Goal: Task Accomplishment & Management: Manage account settings

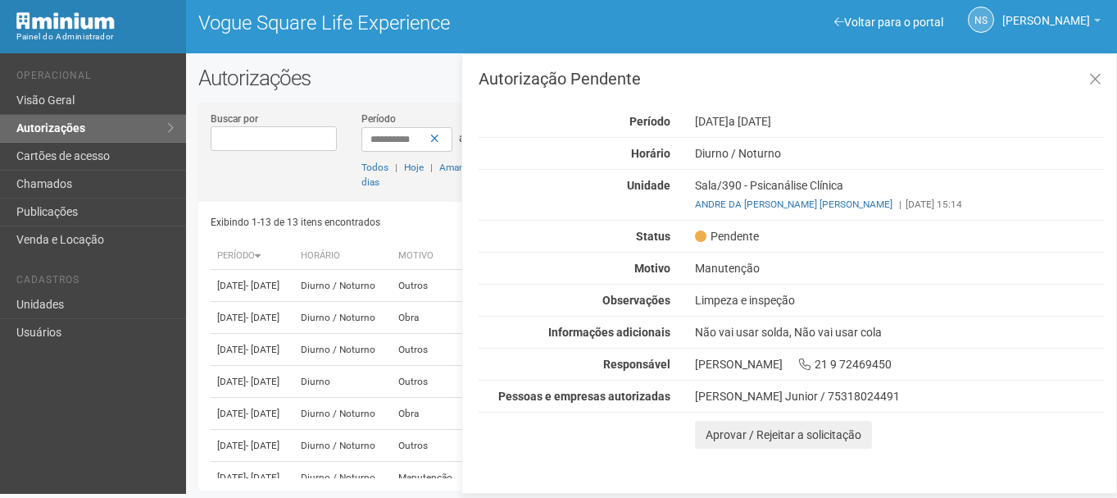
scroll to position [352, 0]
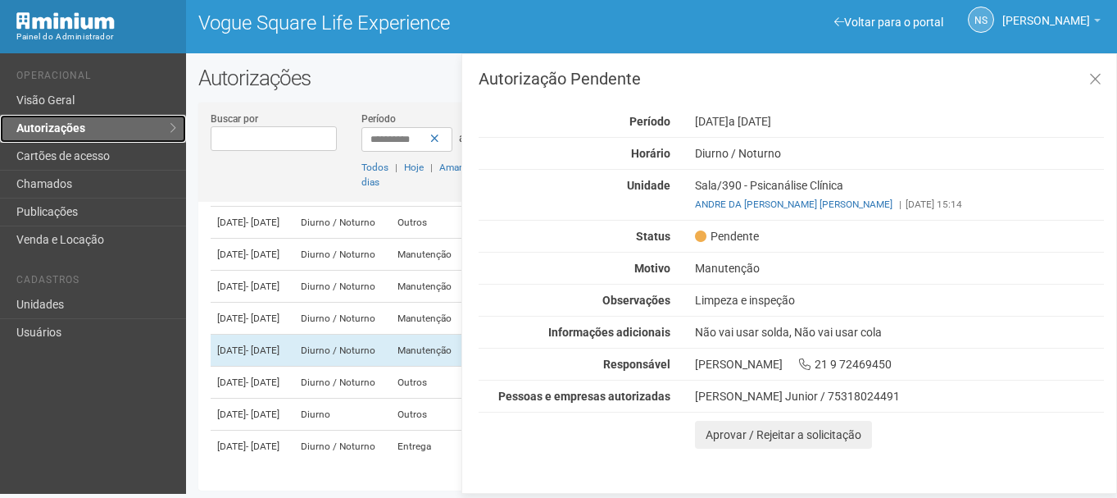
click at [55, 116] on link "Autorizações" at bounding box center [93, 129] width 186 height 28
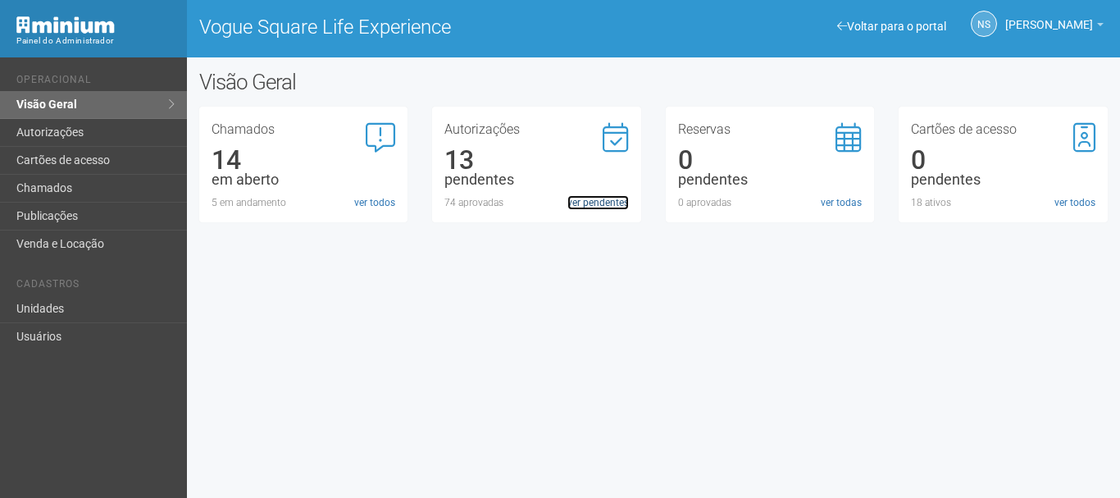
click at [613, 207] on link "ver pendentes" at bounding box center [597, 202] width 61 height 15
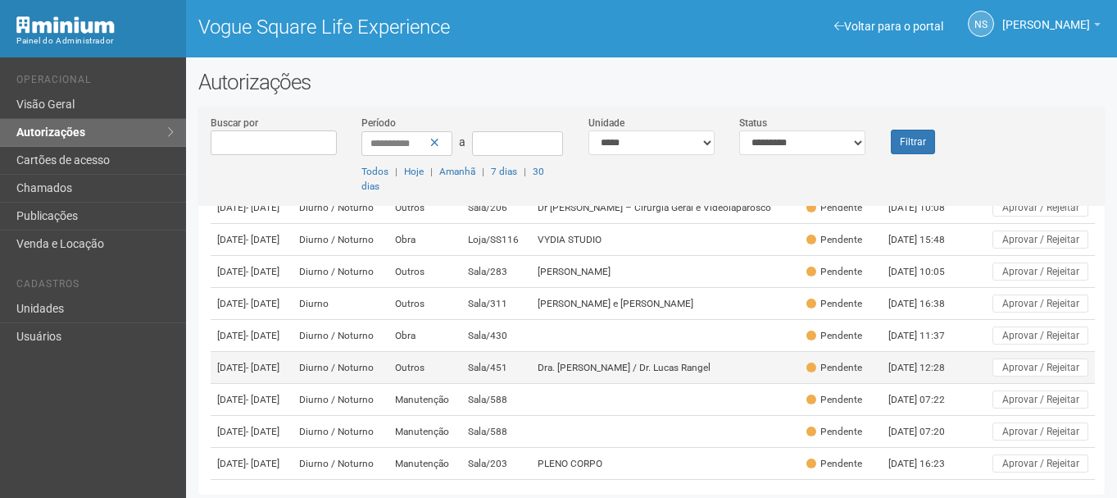
scroll to position [164, 0]
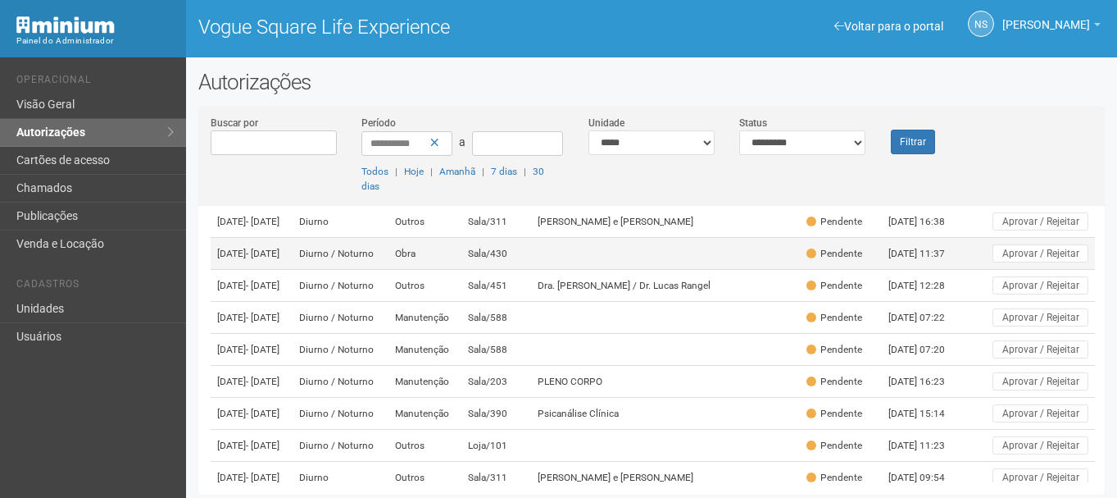
click at [531, 270] on td "Sala/430" at bounding box center [497, 254] width 70 height 32
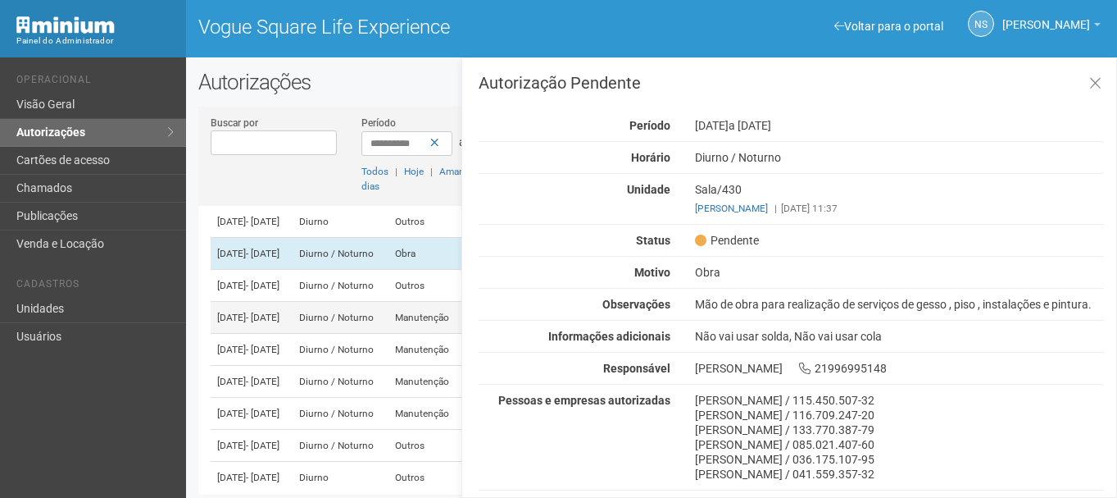
scroll to position [246, 0]
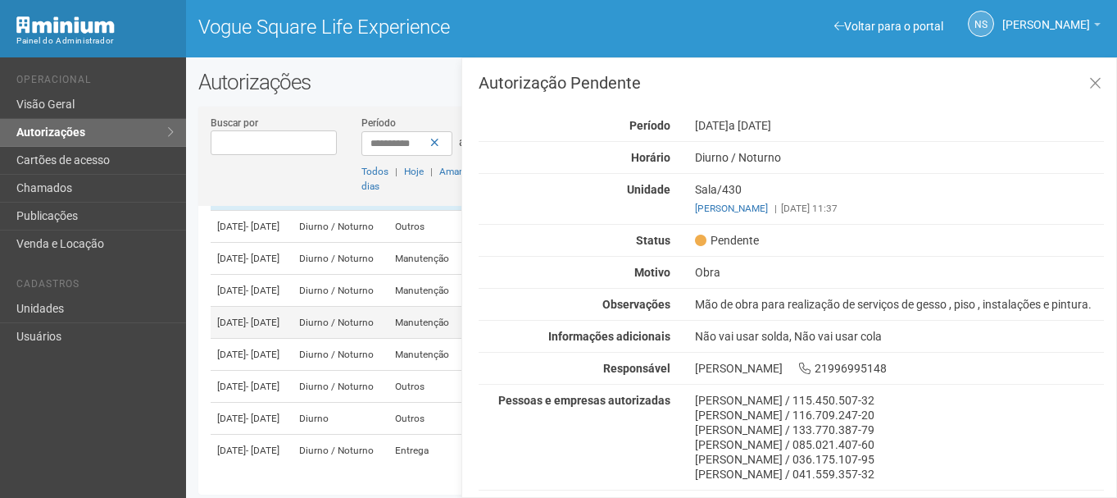
click at [430, 339] on td "Manutenção" at bounding box center [425, 323] width 73 height 32
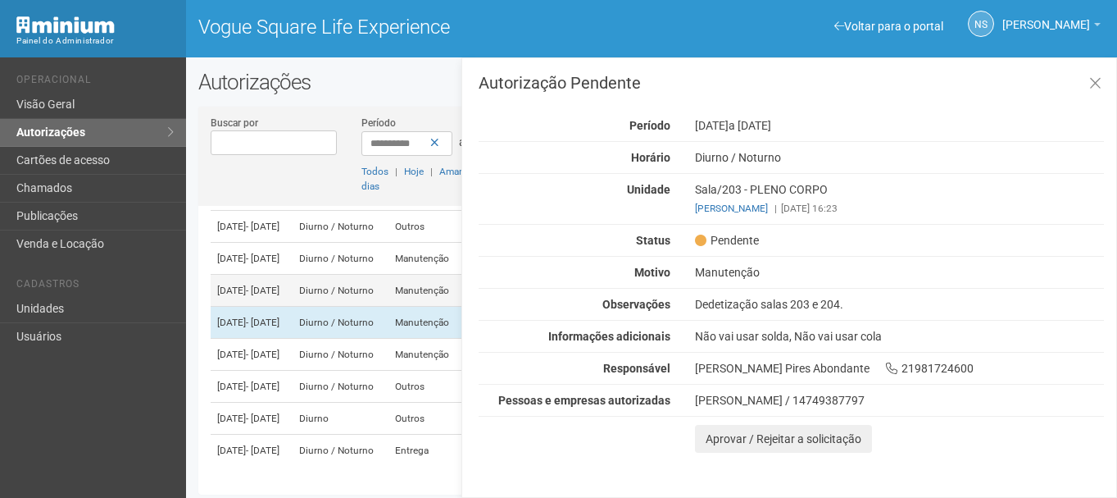
click at [428, 307] on td "Manutenção" at bounding box center [425, 291] width 73 height 32
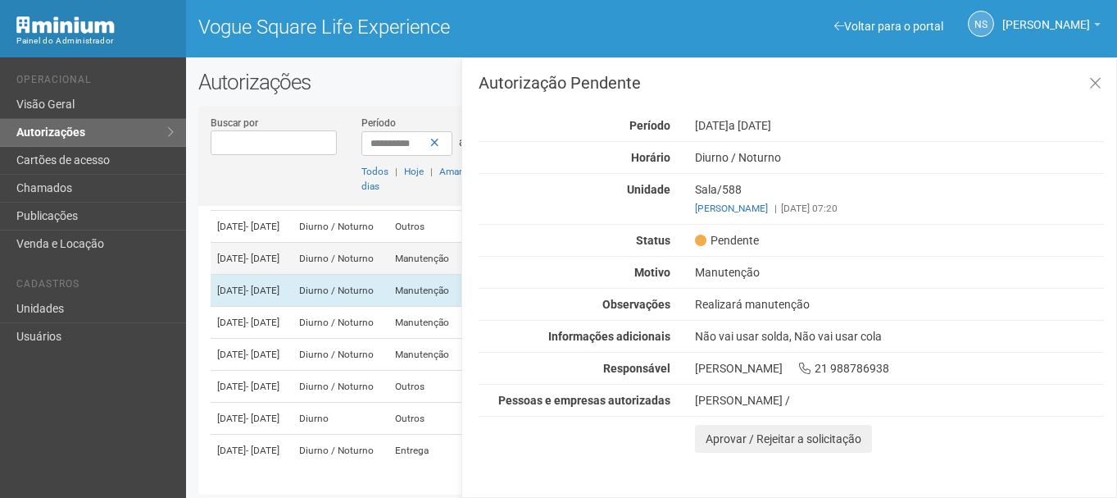
click at [388, 275] on td "Diurno / Noturno" at bounding box center [340, 259] width 95 height 32
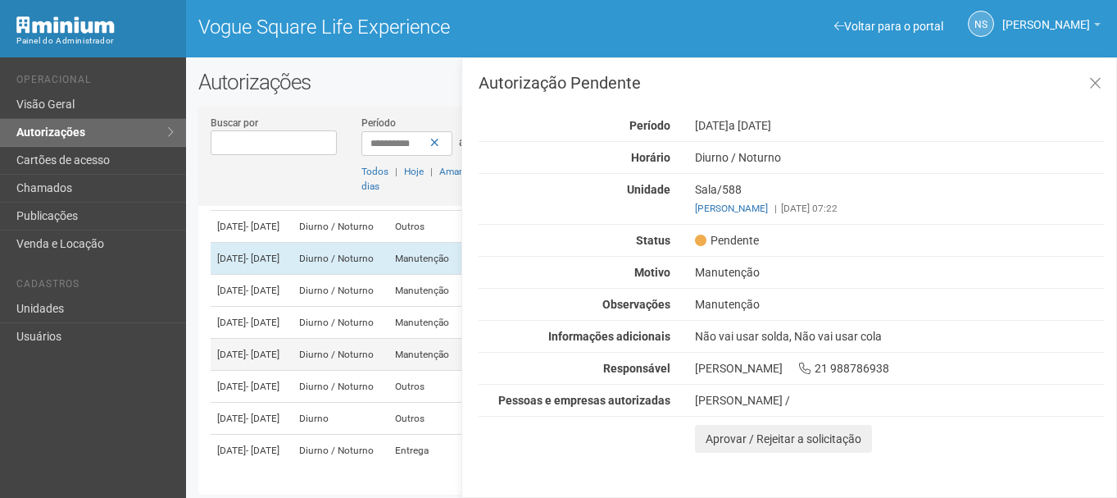
click at [388, 371] on td "Diurno / Noturno" at bounding box center [340, 355] width 95 height 32
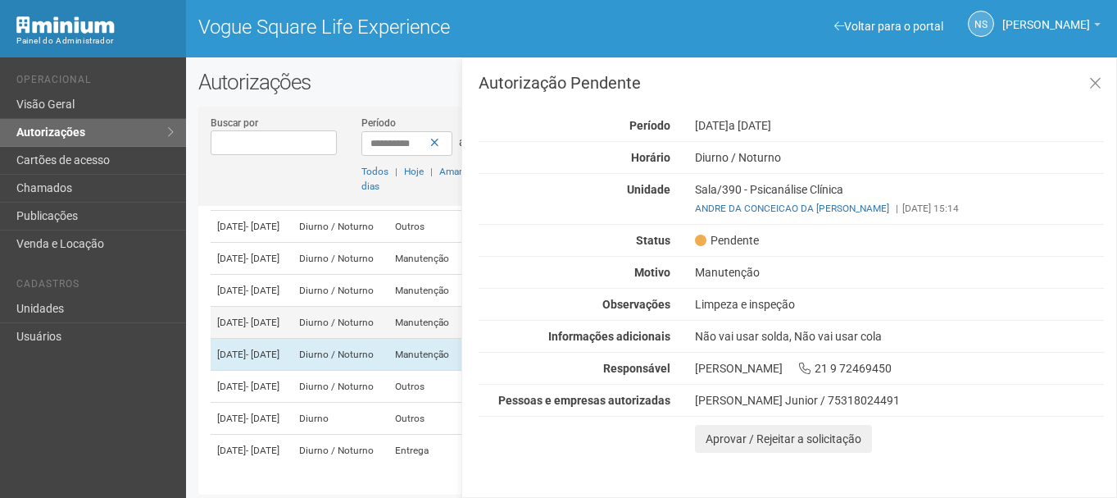
scroll to position [328, 0]
click at [388, 385] on td "Diurno / Noturno" at bounding box center [340, 387] width 95 height 32
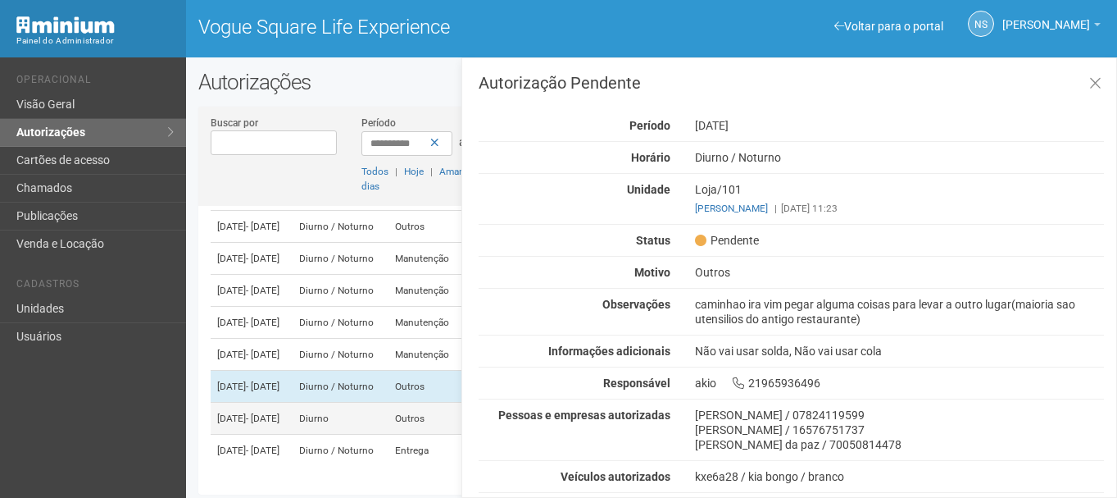
click at [388, 407] on td "Diurno" at bounding box center [340, 419] width 95 height 32
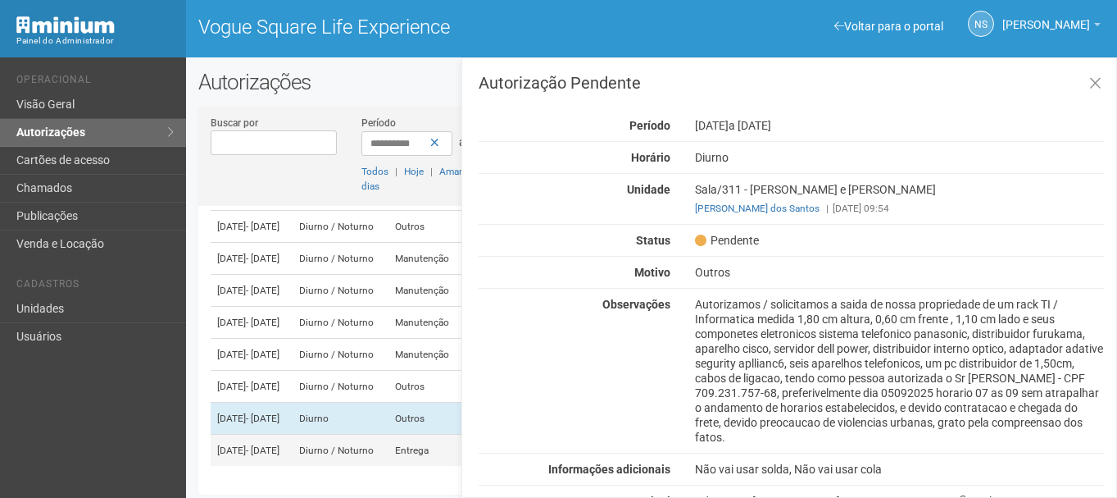
scroll to position [352, 0]
click at [388, 445] on td "Diurno / Noturno" at bounding box center [340, 451] width 95 height 32
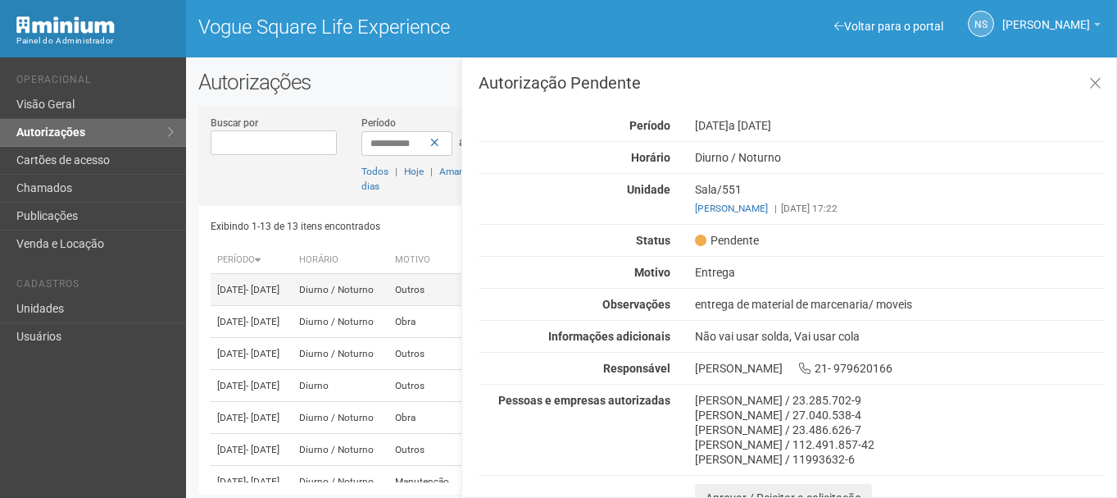
click at [388, 277] on td "Diurno / Noturno" at bounding box center [340, 290] width 95 height 32
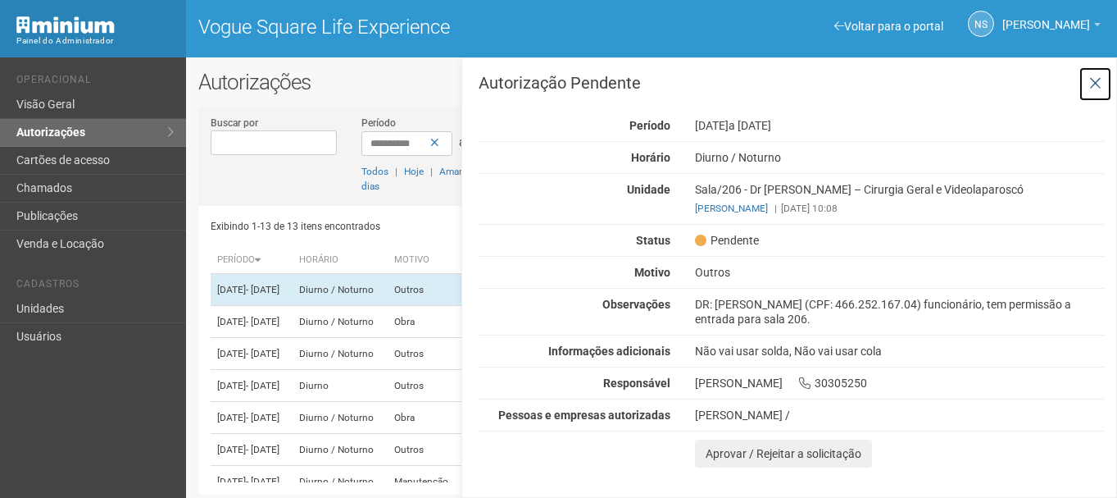
click at [1090, 89] on icon at bounding box center [1096, 83] width 12 height 16
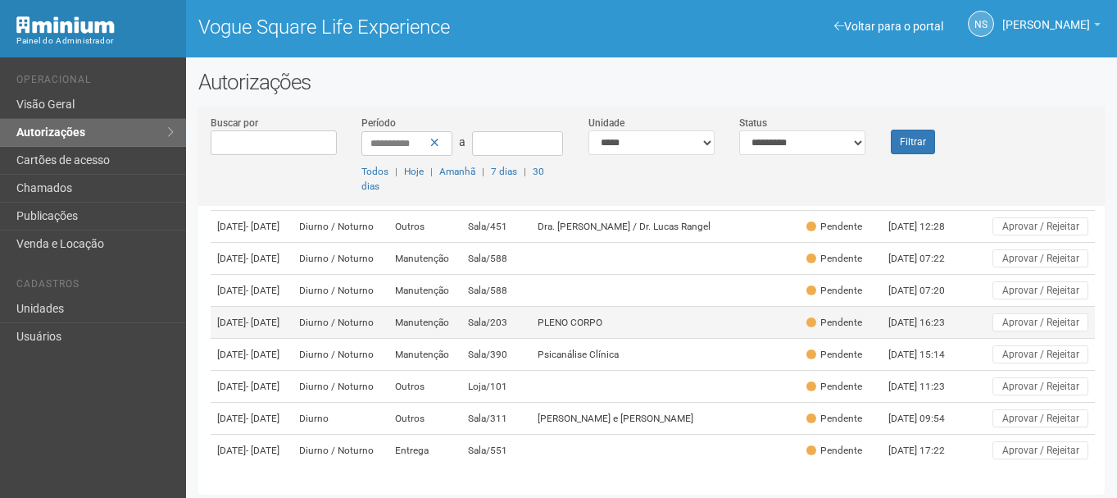
scroll to position [352, 0]
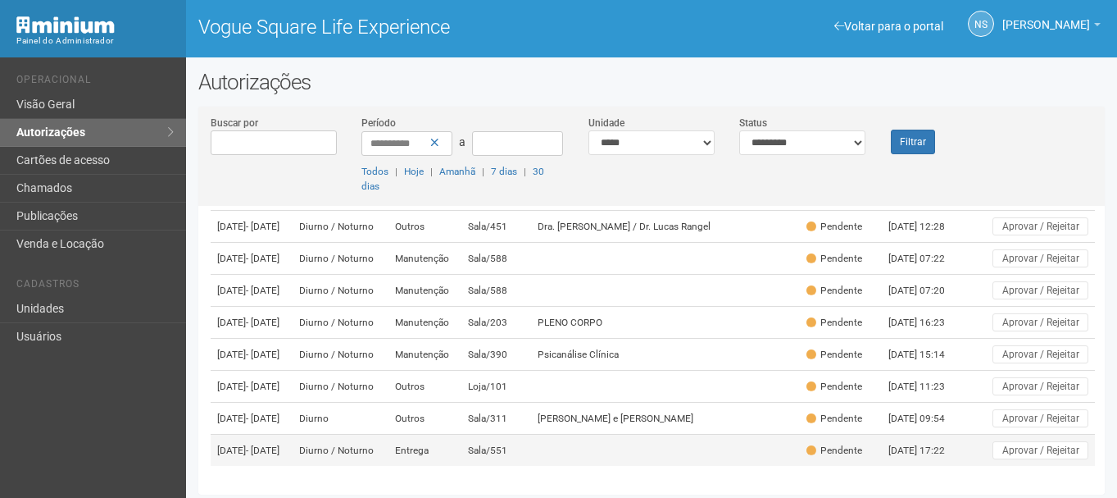
click at [531, 449] on td "Sala/551" at bounding box center [497, 451] width 70 height 32
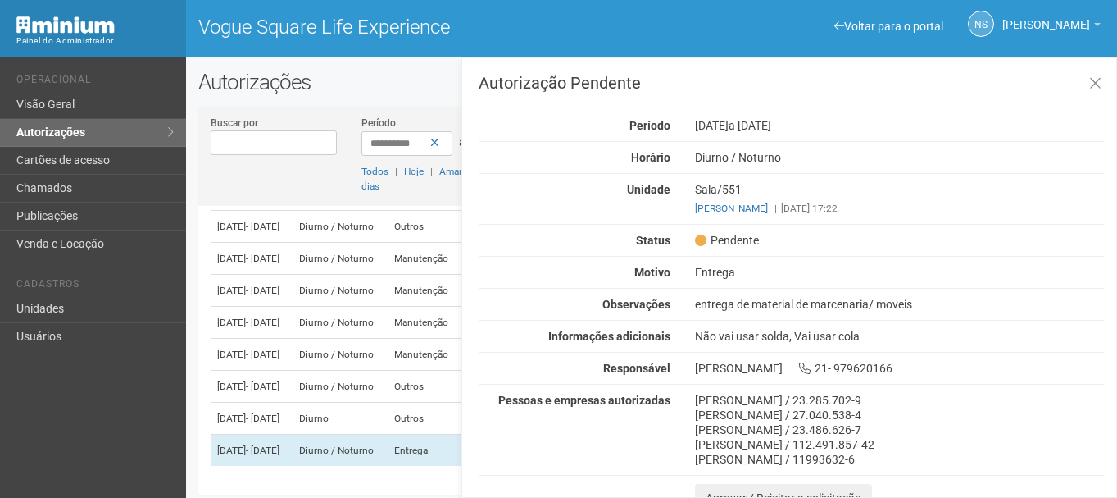
click at [885, 305] on div "entrega de material de marcenaria/ moveis" at bounding box center [900, 304] width 434 height 15
click at [1110, 83] on div "Autorização Pendente Período 05/09/2025 a 06/09/2025 Horário Diurno / Noturno U…" at bounding box center [790, 277] width 656 height 440
click at [1104, 82] on button at bounding box center [1096, 83] width 34 height 35
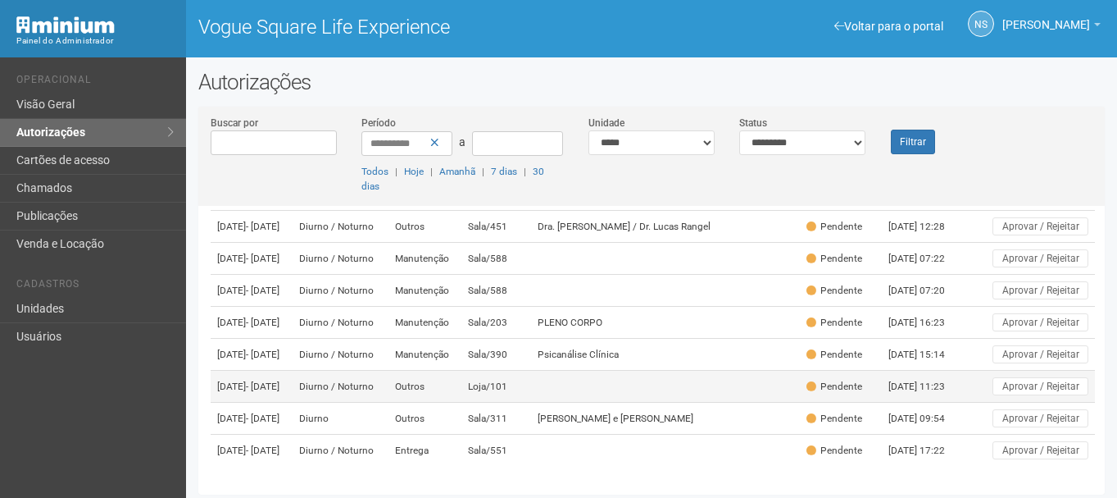
click at [385, 378] on td "Diurno / Noturno" at bounding box center [340, 387] width 95 height 32
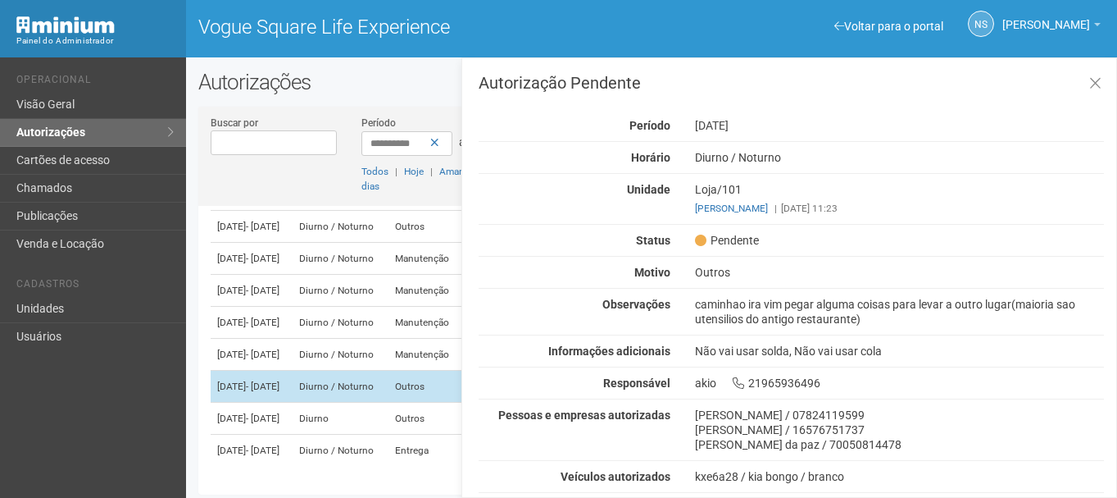
click at [385, 378] on td "Diurno / Noturno" at bounding box center [340, 387] width 95 height 32
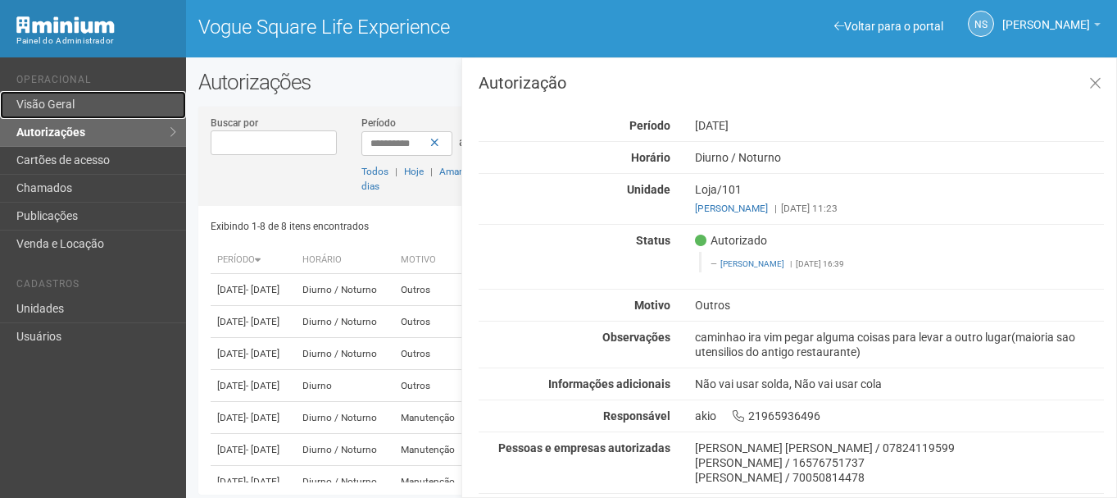
click at [47, 103] on link "Visão Geral" at bounding box center [93, 105] width 186 height 28
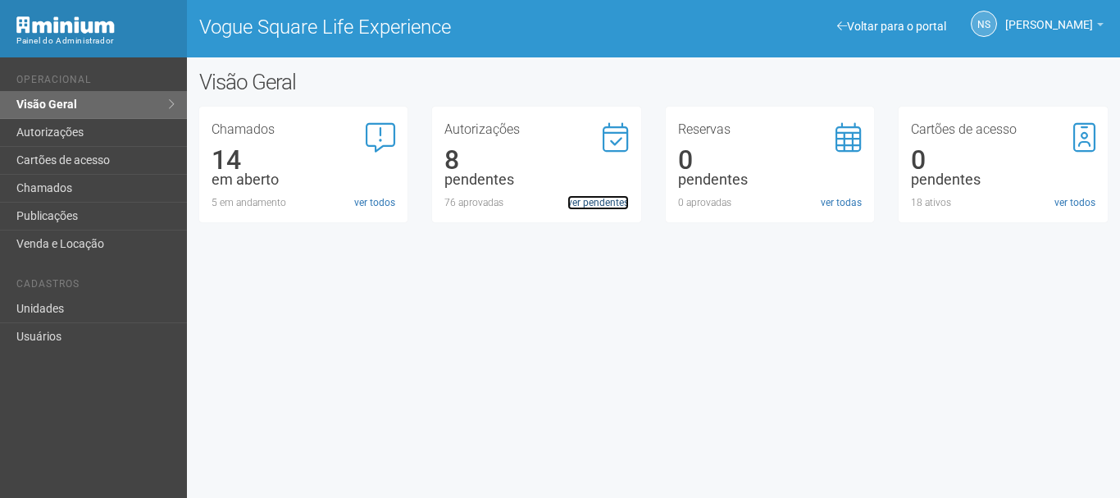
click at [608, 209] on link "ver pendentes" at bounding box center [597, 202] width 61 height 15
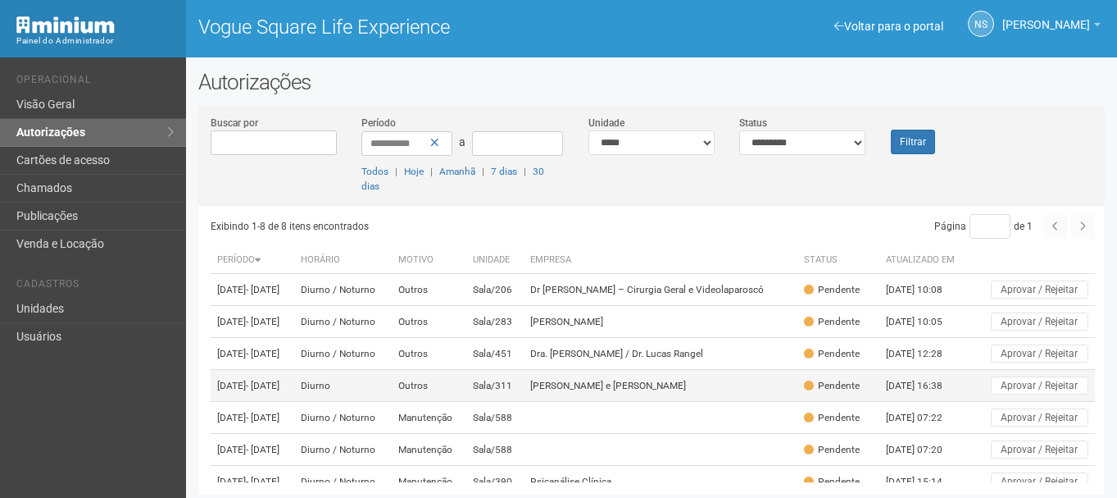
click at [509, 402] on td "Sala/311" at bounding box center [495, 386] width 58 height 32
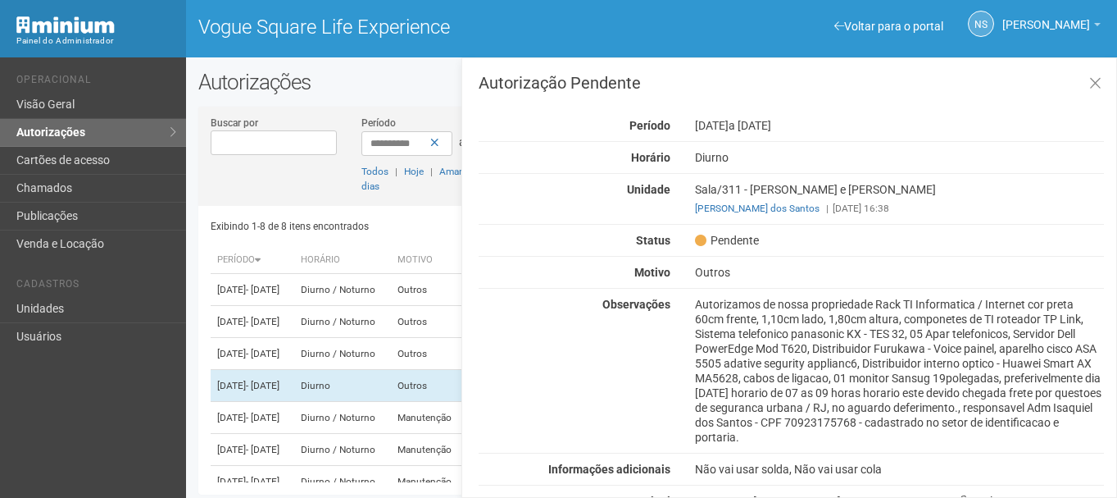
click at [171, 371] on div "Voltar para o portal Operacional Visão Geral Autorizações Cartões de acesso Cha…" at bounding box center [93, 277] width 186 height 440
click at [1101, 77] on button at bounding box center [1096, 83] width 34 height 35
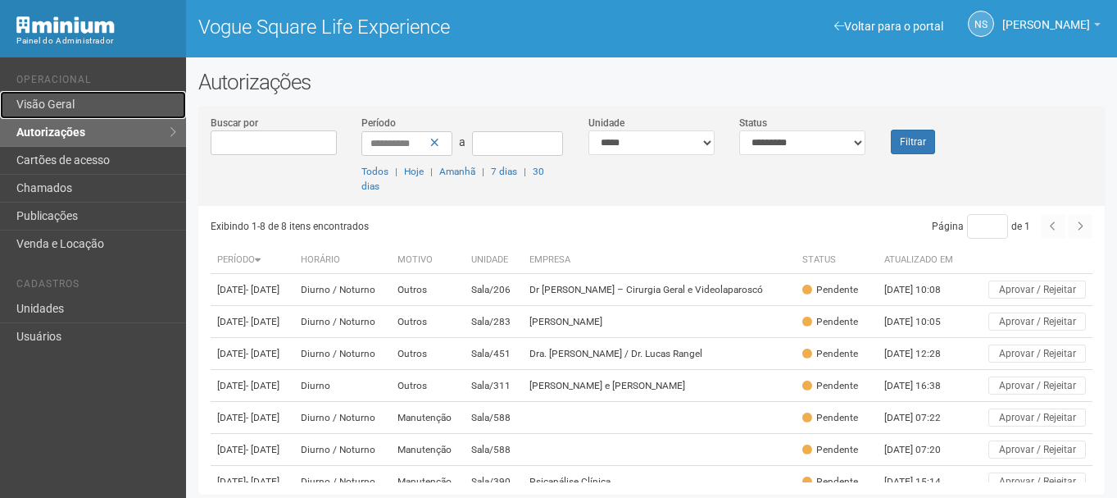
click at [138, 102] on link "Visão Geral" at bounding box center [93, 105] width 186 height 28
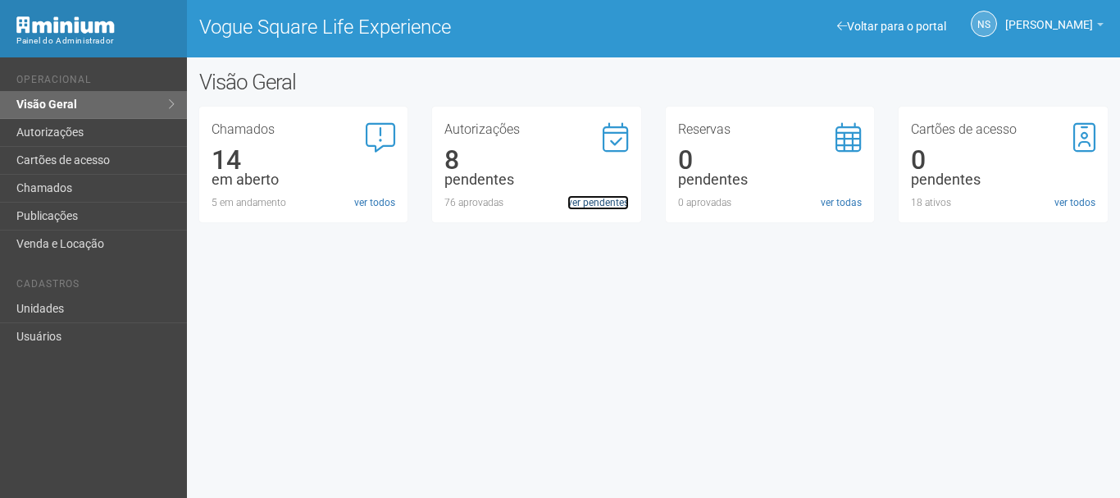
click at [589, 198] on link "ver pendentes" at bounding box center [597, 202] width 61 height 15
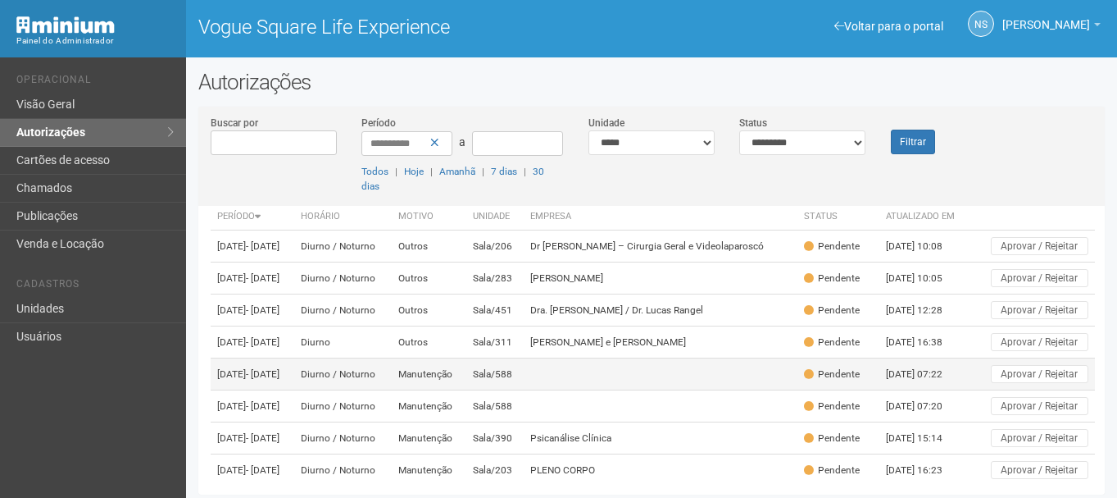
scroll to position [82, 0]
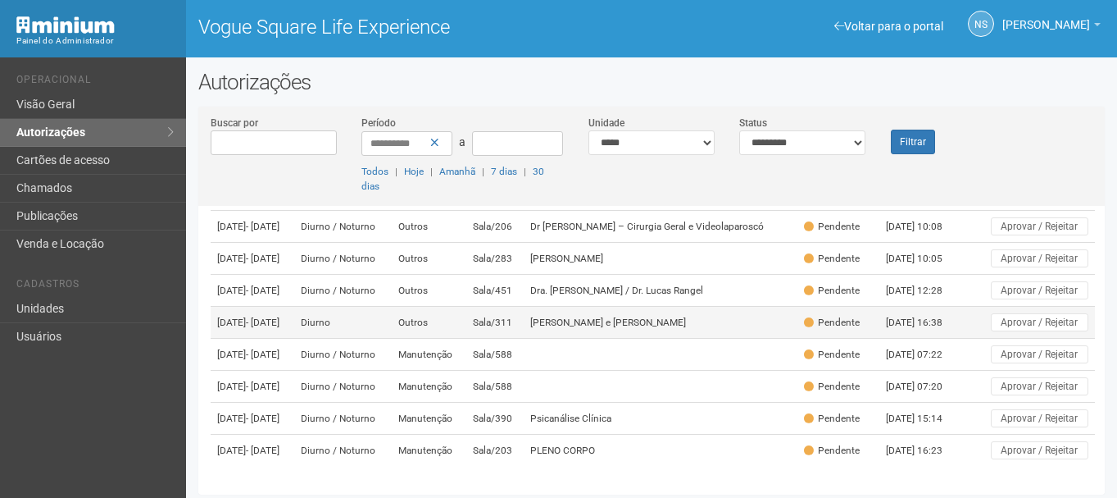
click at [597, 339] on td "[PERSON_NAME] e [PERSON_NAME]" at bounding box center [661, 323] width 274 height 32
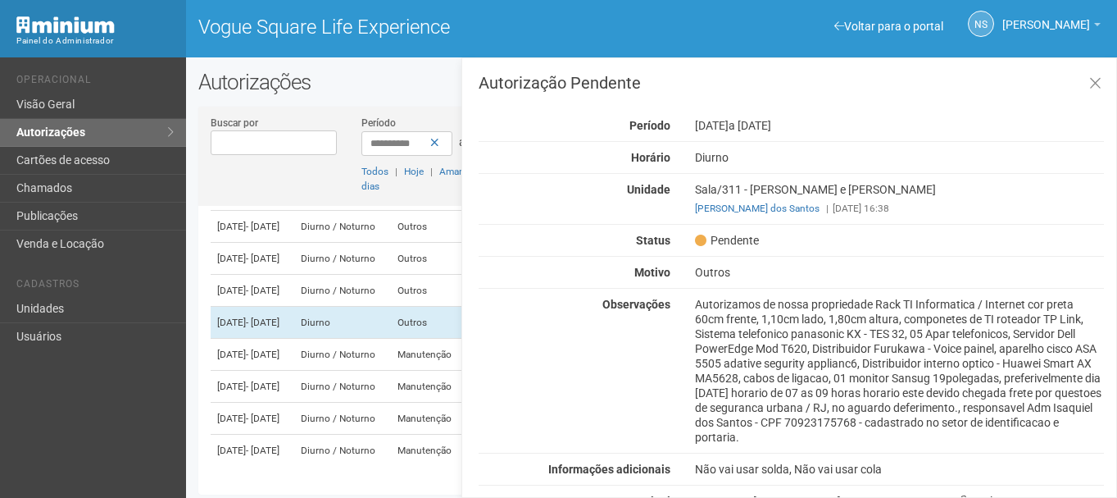
click at [727, 312] on div "Autorizamos de nossa propriedade Rack TI Informatica / Internet cor preta 60cm …" at bounding box center [900, 371] width 434 height 148
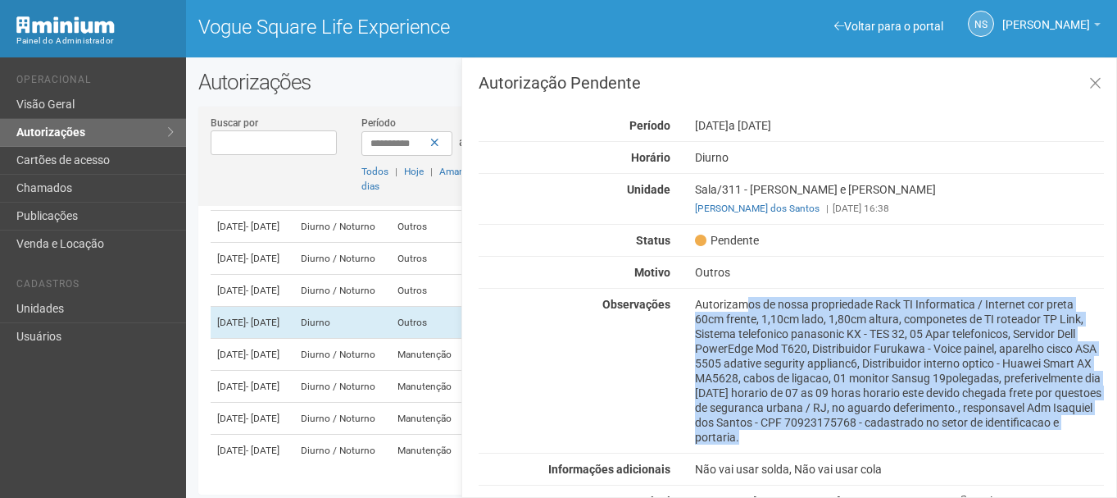
click at [727, 312] on div "Autorizamos de nossa propriedade Rack TI Informatica / Internet cor preta 60cm …" at bounding box center [900, 371] width 434 height 148
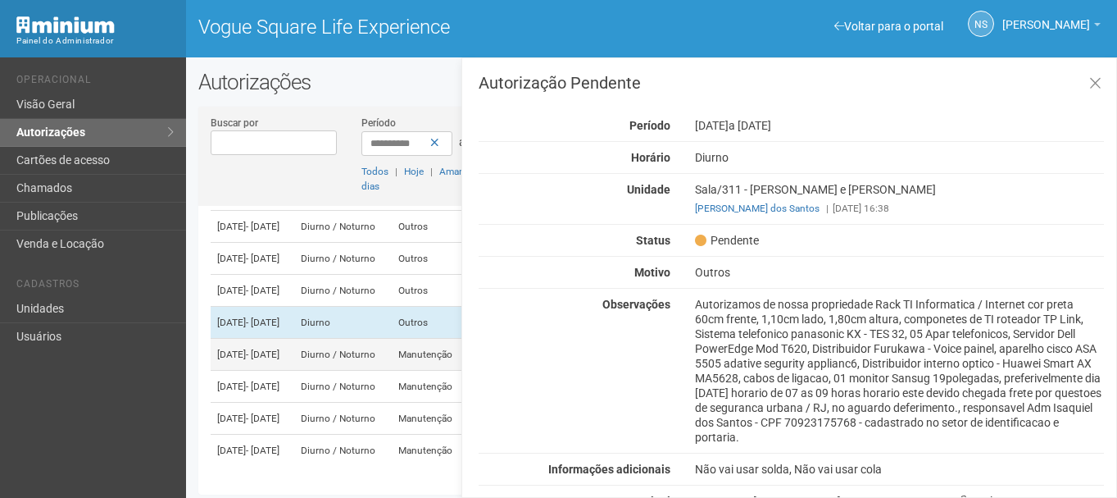
click at [347, 371] on td "Diurno / Noturno" at bounding box center [343, 355] width 98 height 32
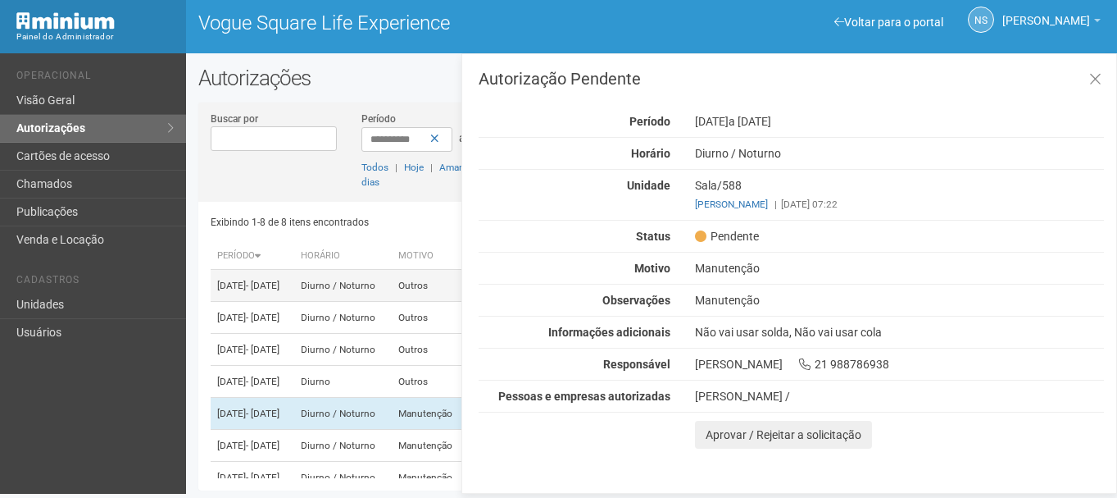
click at [356, 285] on td "Diurno / Noturno" at bounding box center [343, 286] width 98 height 32
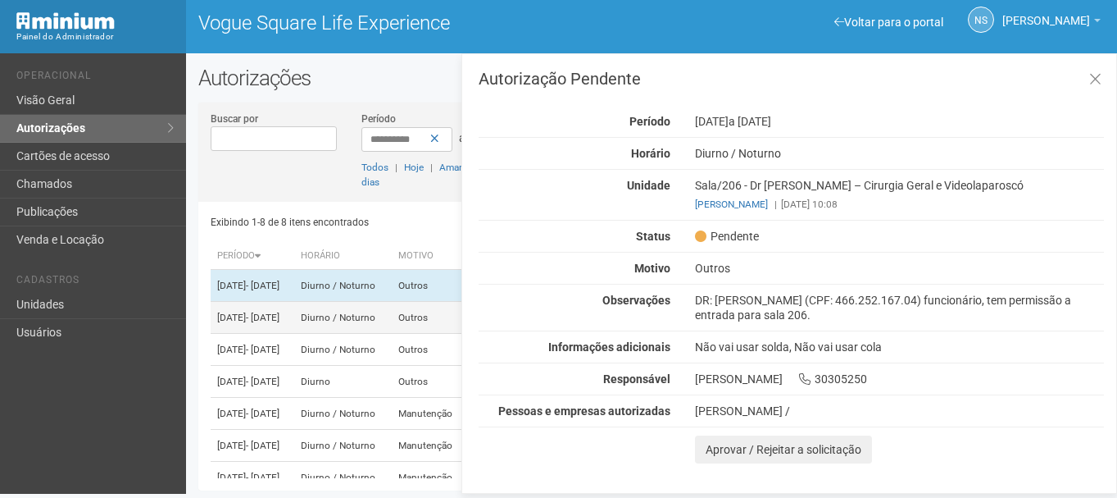
click at [368, 327] on td "Diurno / Noturno" at bounding box center [343, 318] width 98 height 32
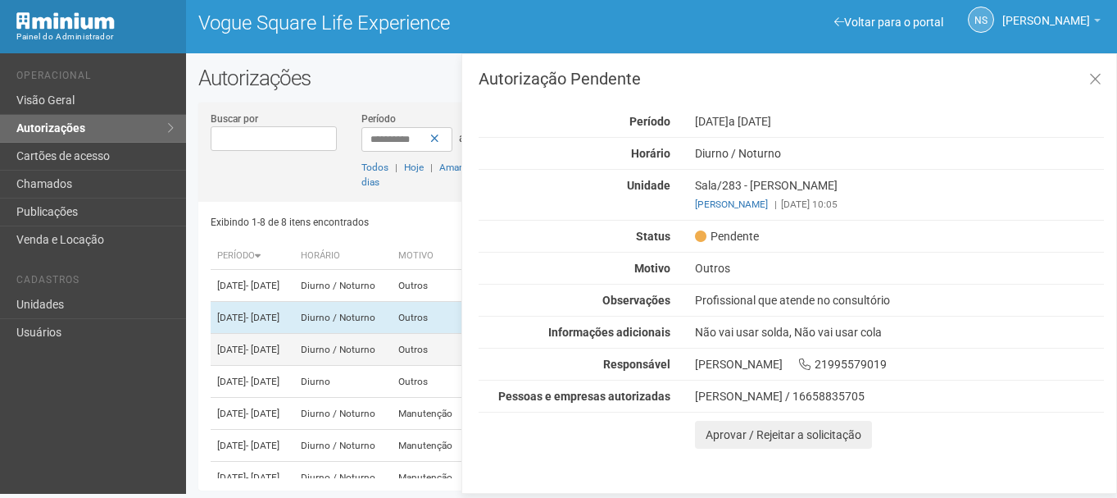
click at [392, 366] on td "Diurno / Noturno" at bounding box center [343, 350] width 98 height 32
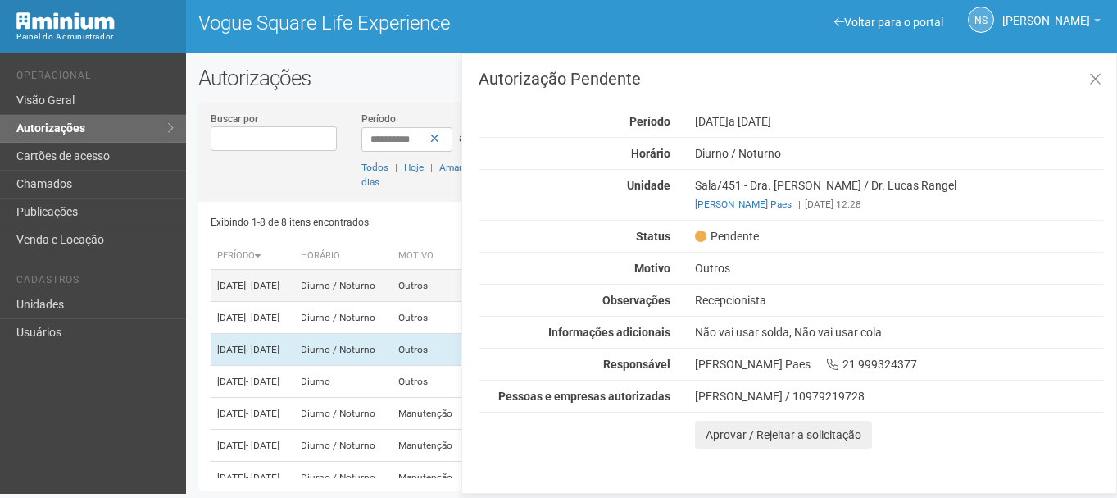
click at [389, 296] on td "Diurno / Noturno" at bounding box center [343, 286] width 98 height 32
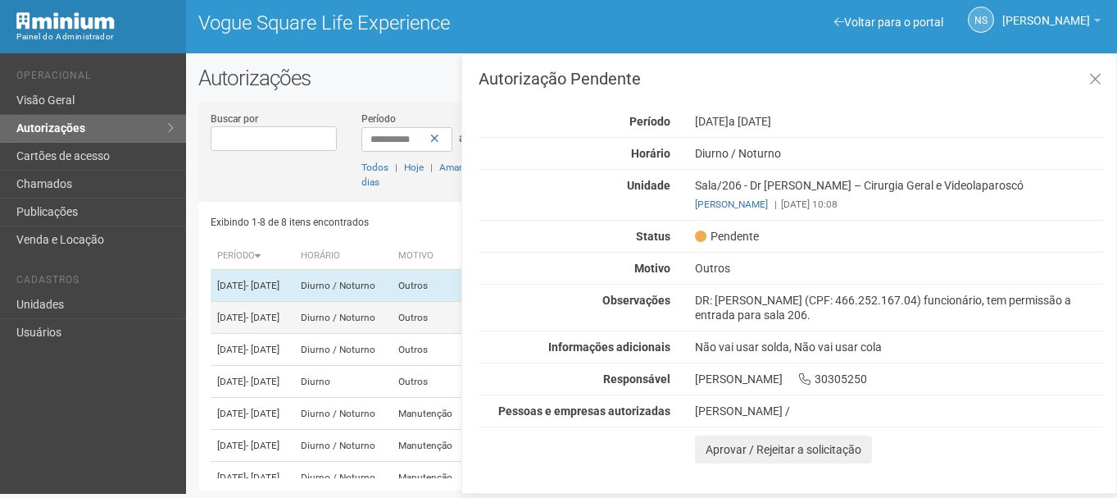
click at [392, 334] on td "Diurno / Noturno" at bounding box center [343, 318] width 98 height 32
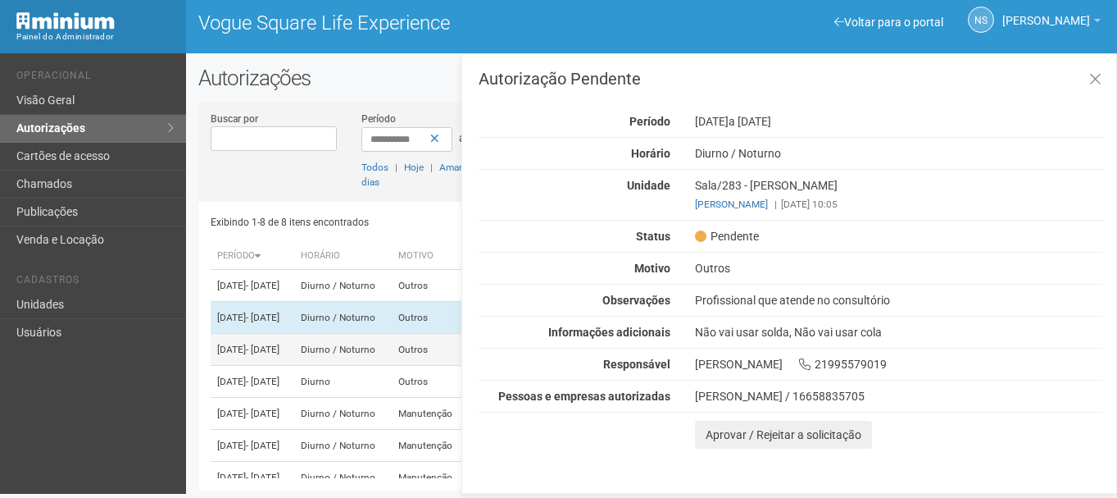
click at [392, 366] on td "Diurno / Noturno" at bounding box center [343, 350] width 98 height 32
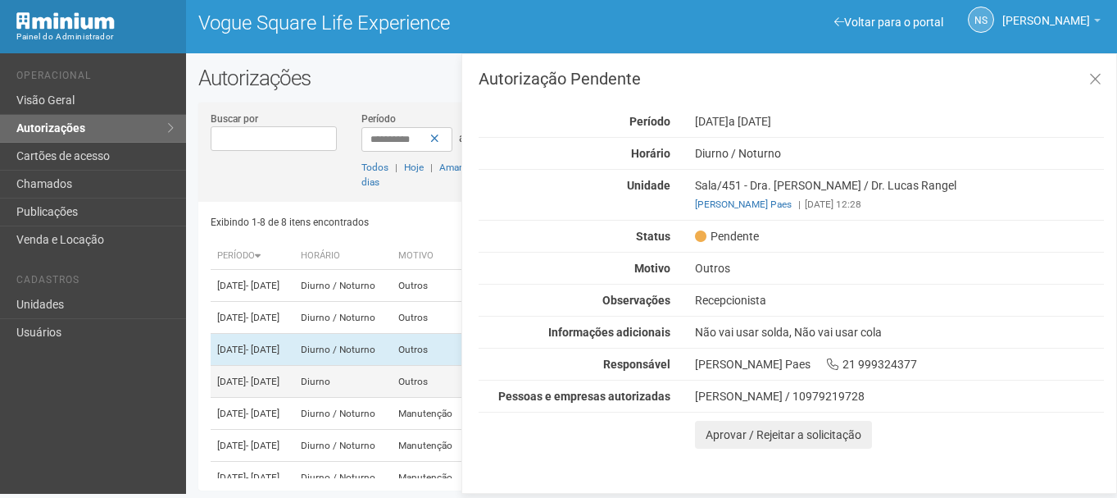
click at [392, 398] on td "Diurno" at bounding box center [343, 382] width 98 height 32
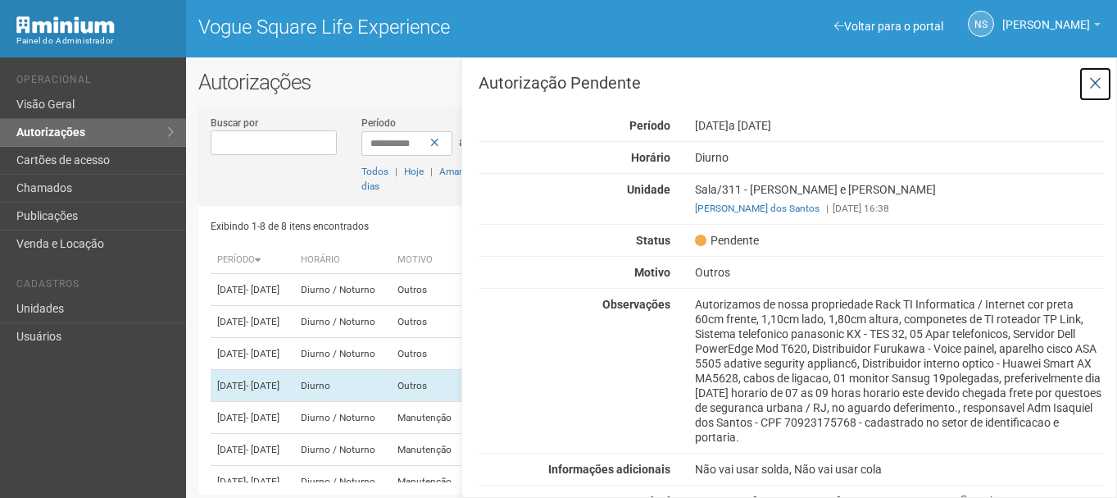
click at [1095, 81] on icon at bounding box center [1096, 83] width 12 height 16
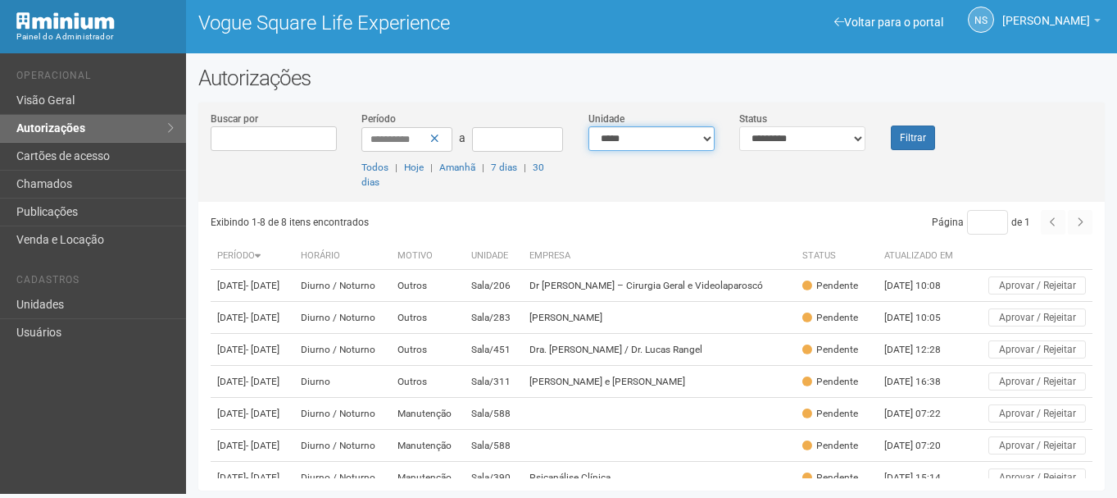
click at [619, 144] on select "**********" at bounding box center [652, 138] width 126 height 25
click at [509, 221] on div "Exibindo 1-8 de 8 itens encontrados" at bounding box center [429, 222] width 437 height 25
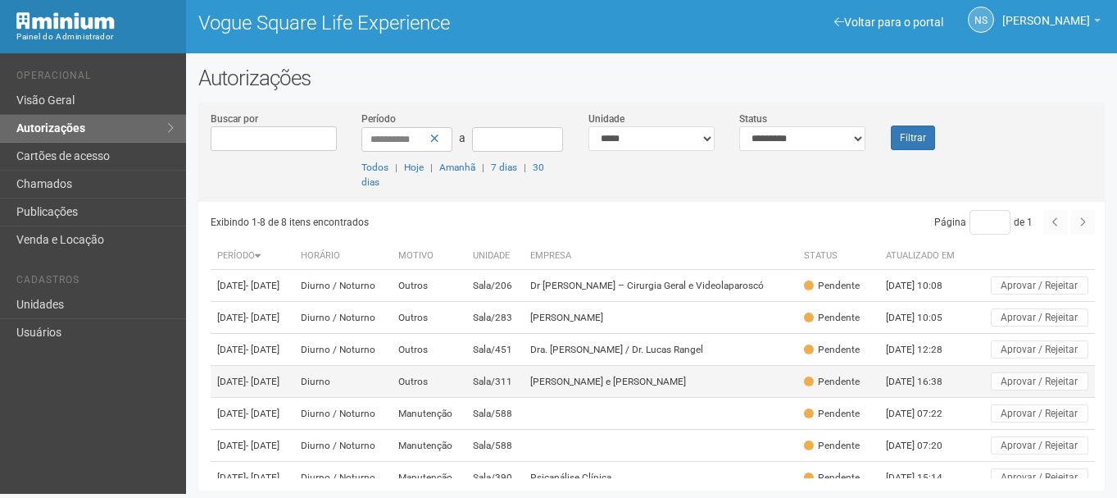
click at [559, 398] on td "Wallace e Thorco" at bounding box center [661, 382] width 274 height 32
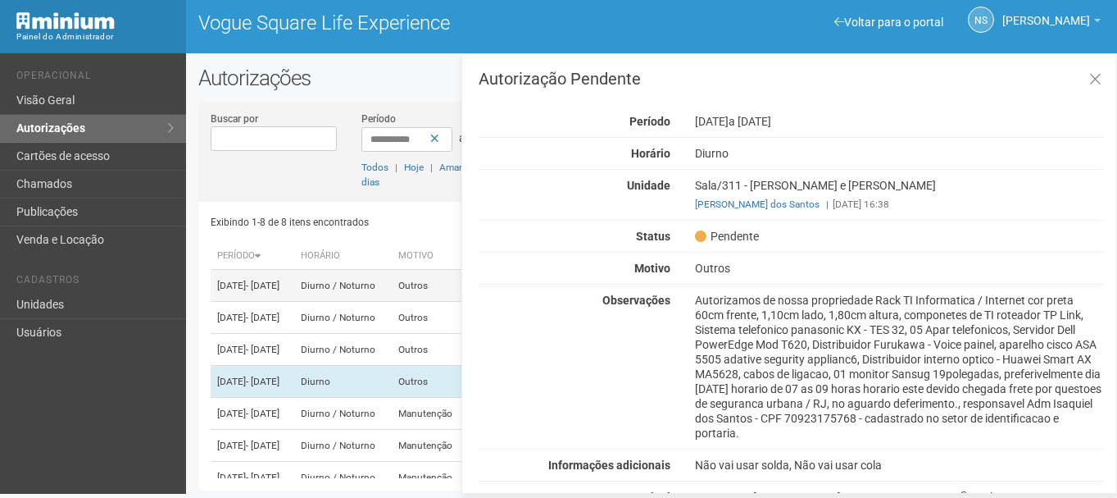
click at [357, 293] on td "Diurno / Noturno" at bounding box center [343, 286] width 98 height 32
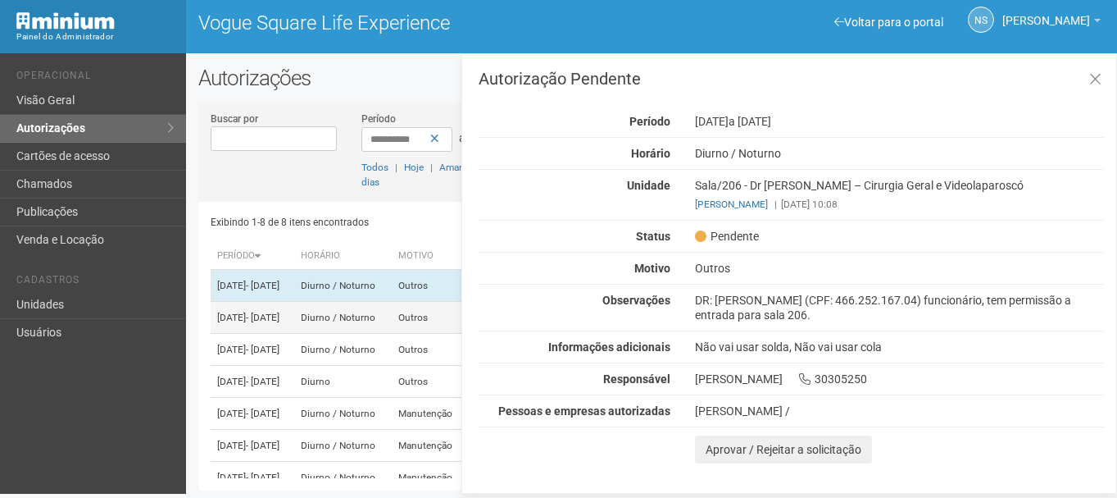
click at [367, 314] on td "Diurno / Noturno" at bounding box center [343, 318] width 98 height 32
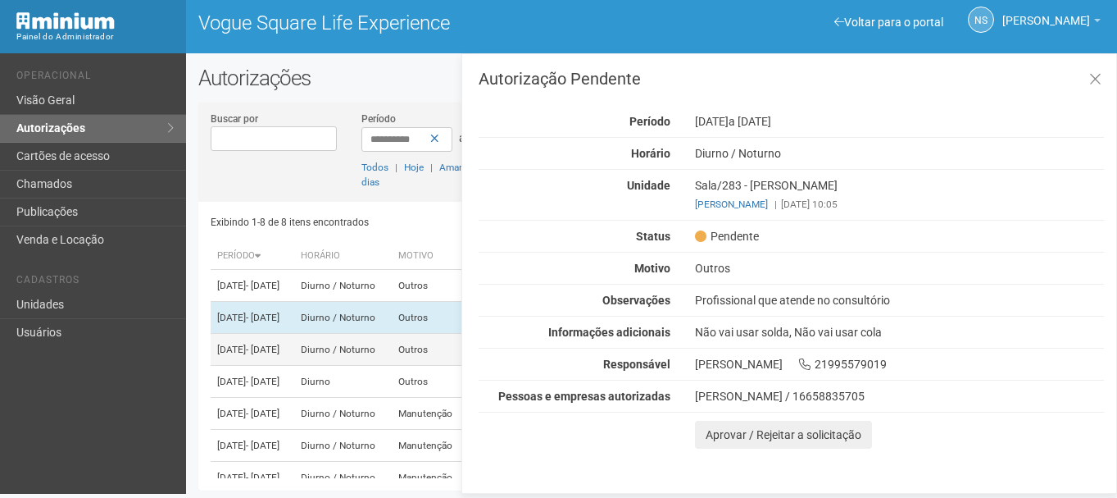
click at [392, 363] on td "Diurno / Noturno" at bounding box center [343, 350] width 98 height 32
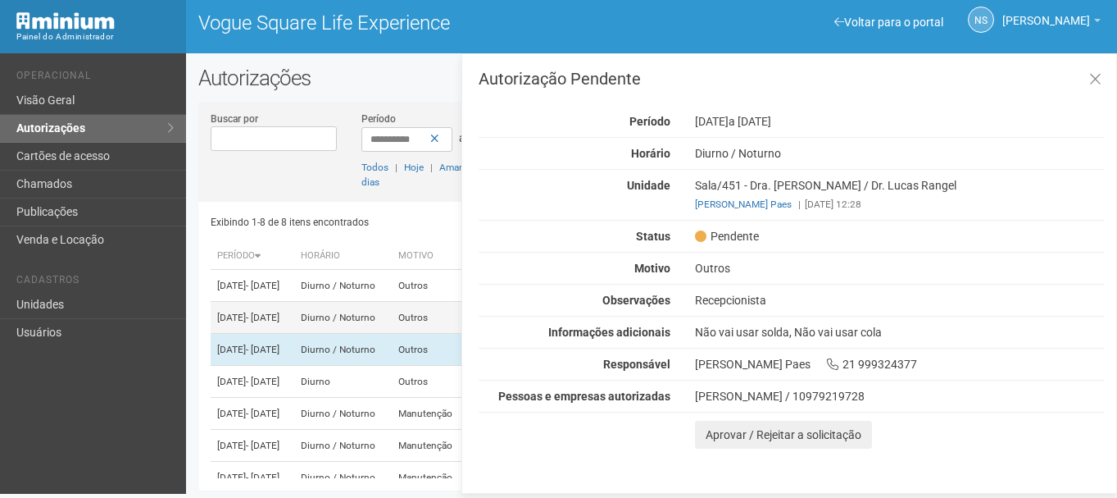
click at [369, 320] on td "Diurno / Noturno" at bounding box center [343, 318] width 98 height 32
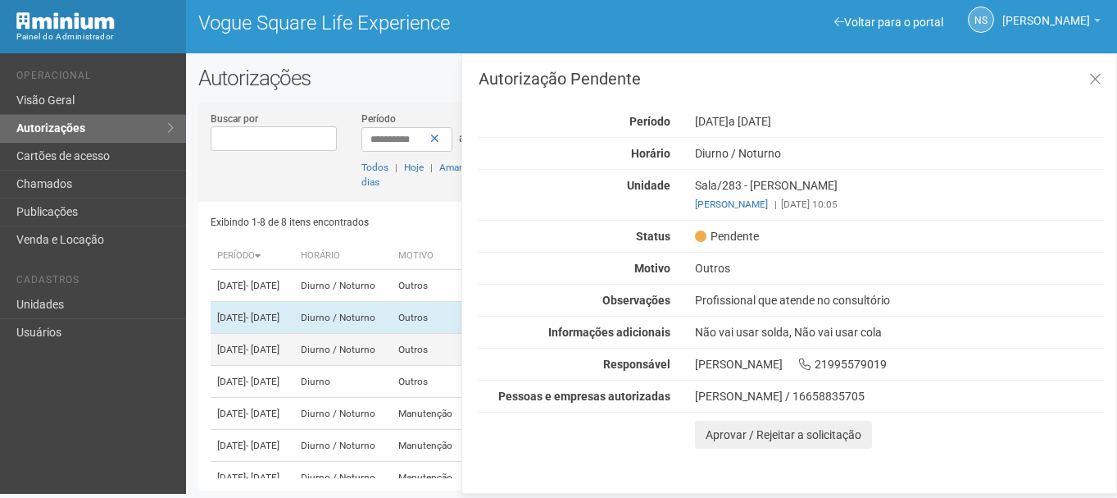
click at [378, 358] on td "Diurno / Noturno" at bounding box center [343, 350] width 98 height 32
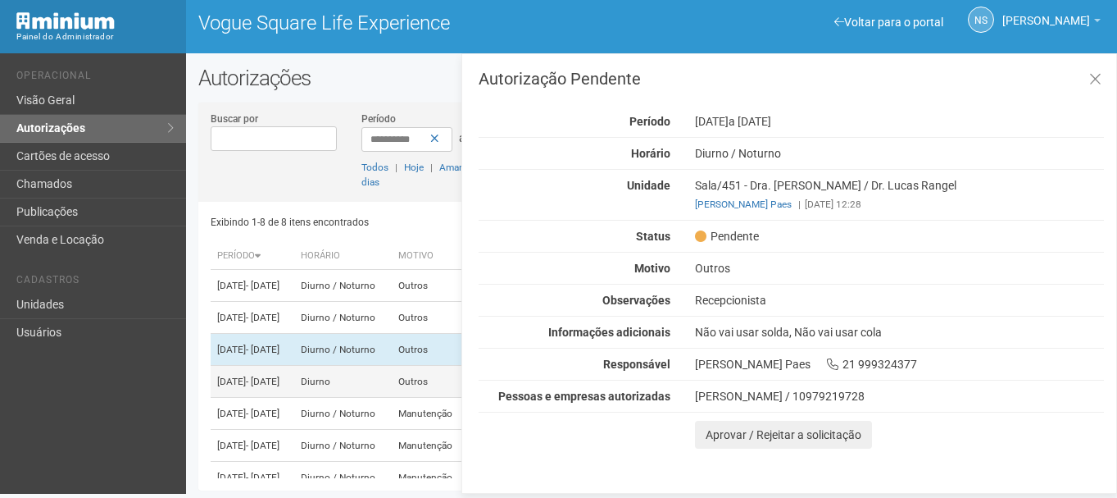
click at [375, 398] on td "Diurno" at bounding box center [343, 382] width 98 height 32
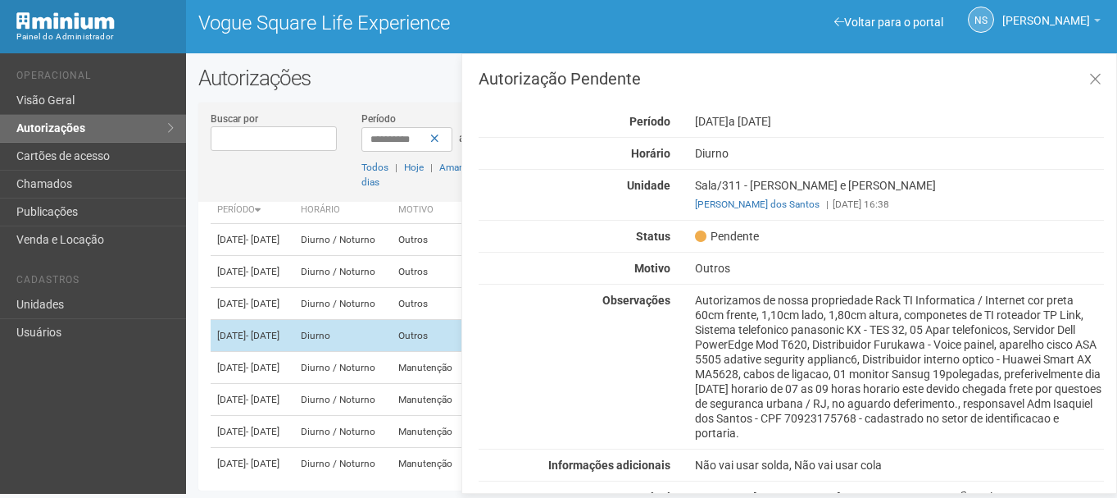
scroll to position [82, 0]
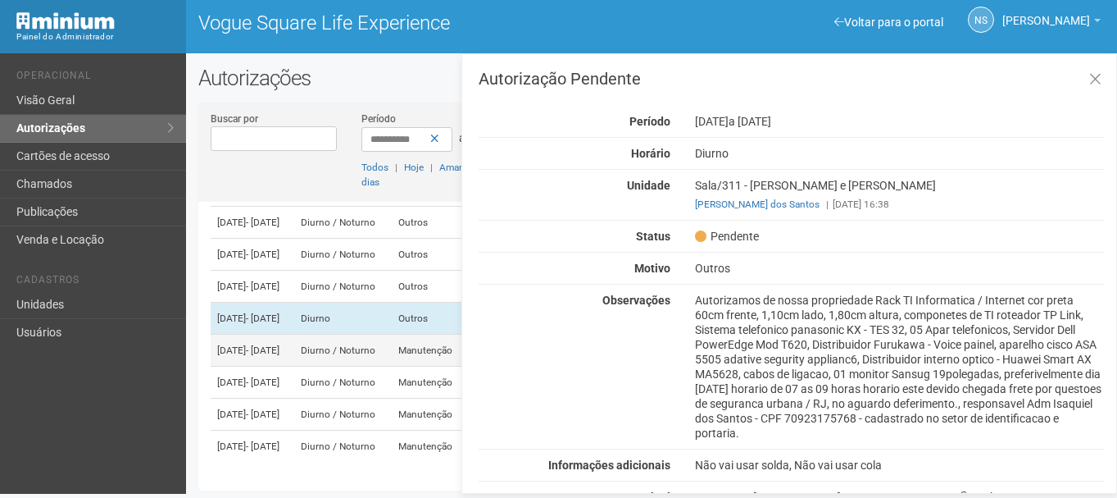
click at [359, 366] on td "Diurno / Noturno" at bounding box center [343, 350] width 98 height 32
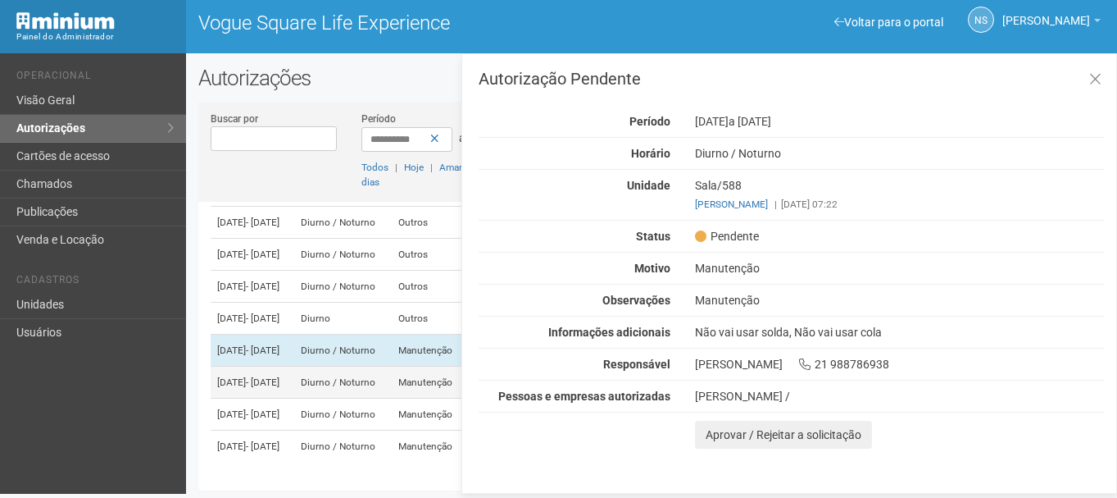
click at [366, 398] on td "Diurno / Noturno" at bounding box center [343, 382] width 98 height 32
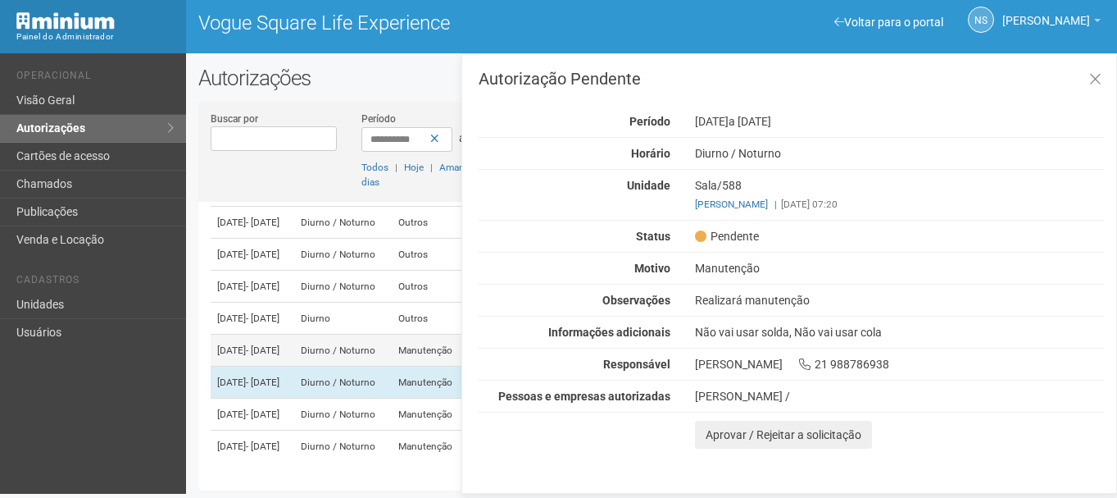
click at [380, 366] on td "Diurno / Noturno" at bounding box center [343, 350] width 98 height 32
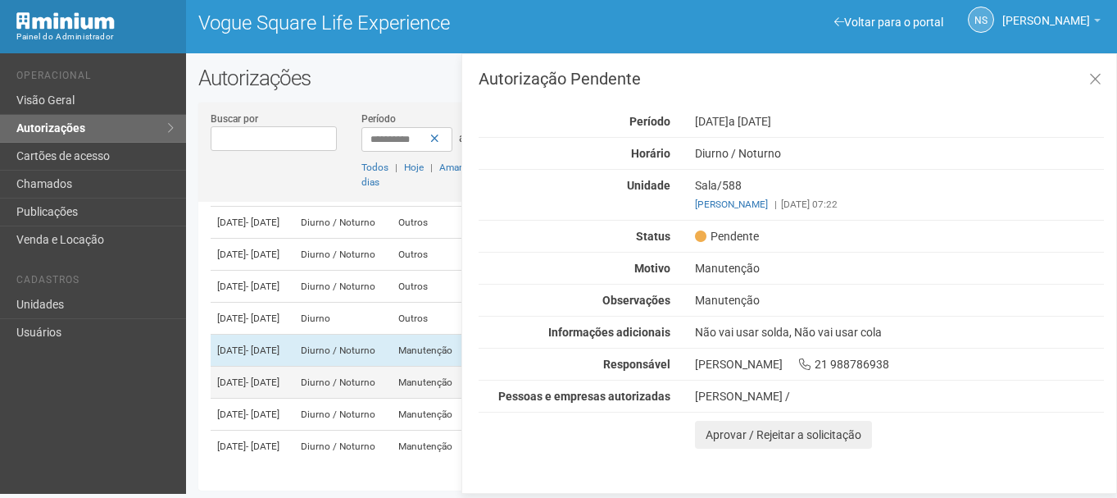
click at [392, 398] on td "Diurno / Noturno" at bounding box center [343, 382] width 98 height 32
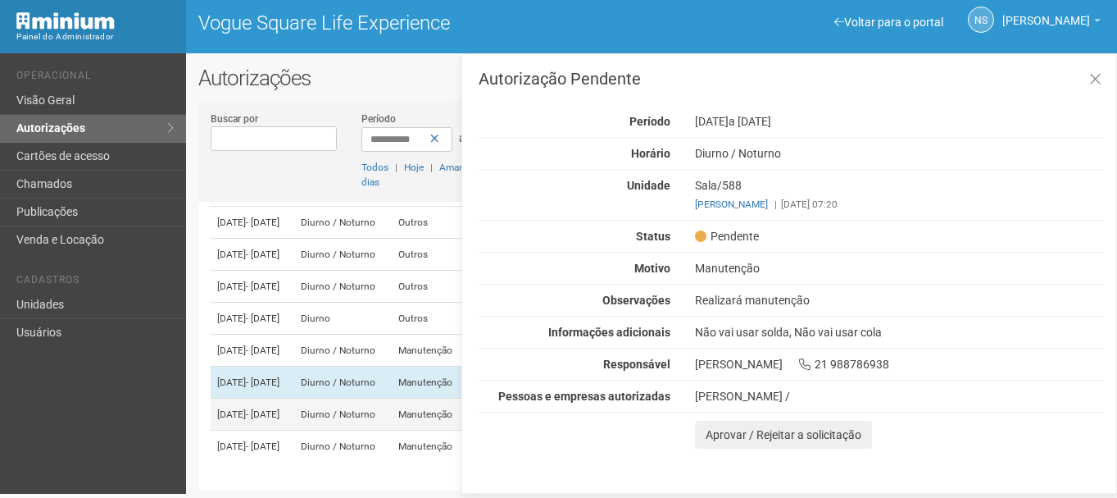
click at [392, 430] on td "Diurno / Noturno" at bounding box center [343, 414] width 98 height 32
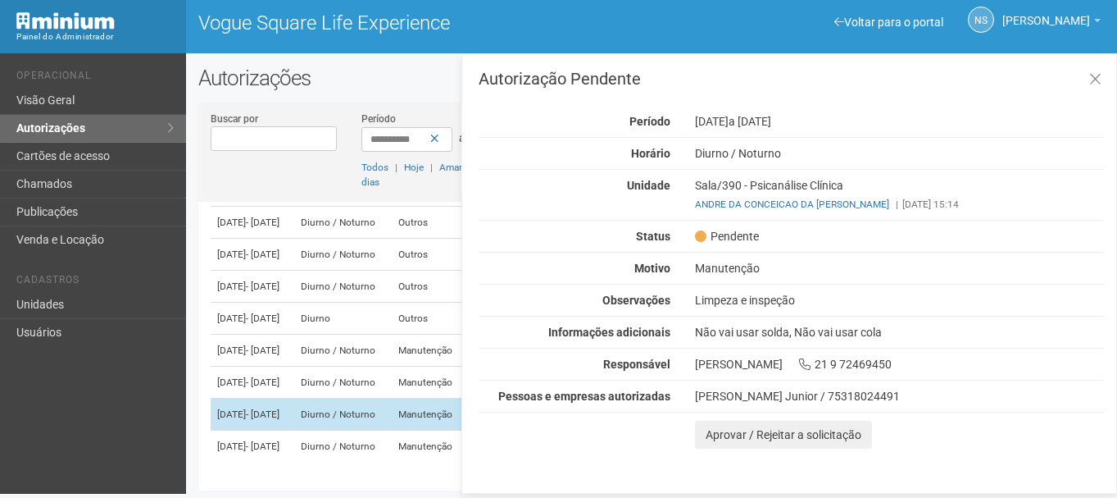
scroll to position [143, 0]
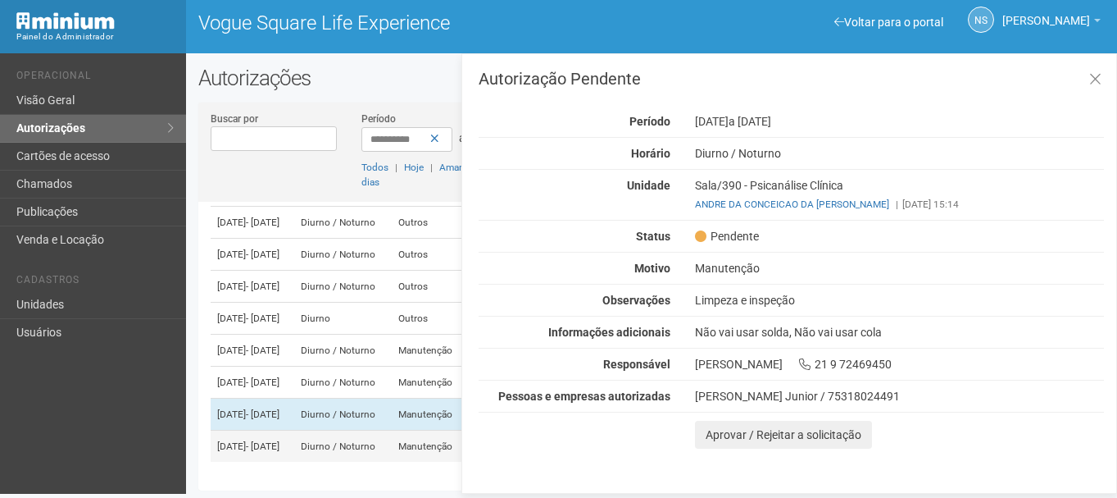
click at [392, 434] on td "Diurno / Noturno" at bounding box center [343, 446] width 98 height 32
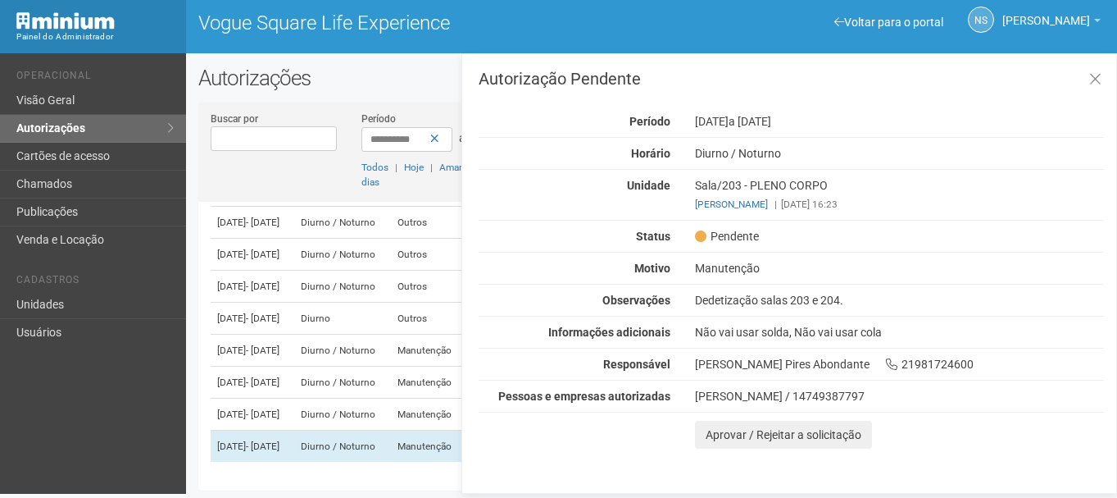
click at [753, 266] on div "Manutenção" at bounding box center [900, 268] width 434 height 15
click at [760, 282] on div "Autorização Pendente Período 04/09/2025 a 05/09/2025 Horário Diurno / Noturno U…" at bounding box center [792, 260] width 626 height 378
click at [759, 301] on div "Dedetização salas 203 e 204." at bounding box center [900, 300] width 434 height 15
click at [517, 193] on div "Unidade Sala/203 - PLENO CORPO Aline Abondante | 02/09/2025 16:23" at bounding box center [791, 195] width 650 height 34
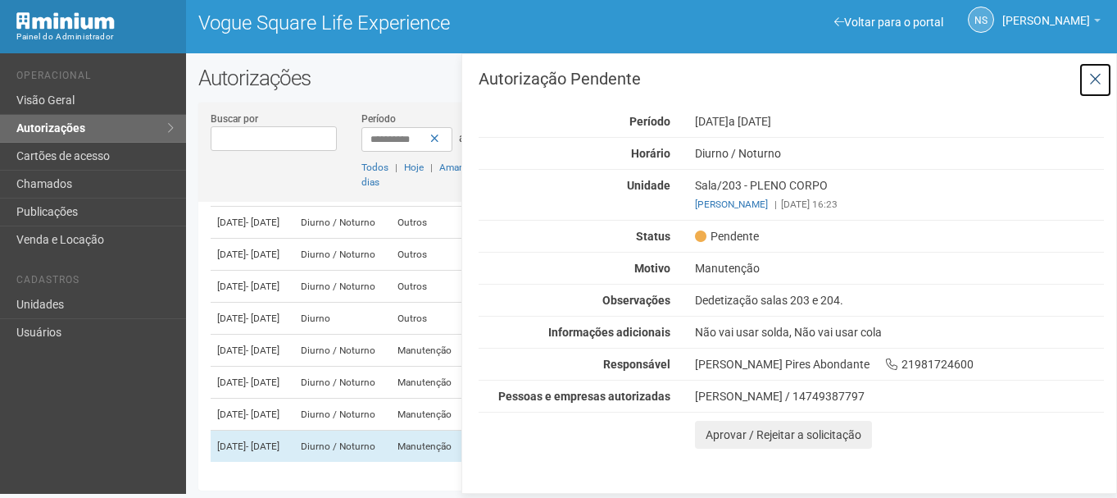
click at [1099, 74] on icon at bounding box center [1096, 79] width 12 height 16
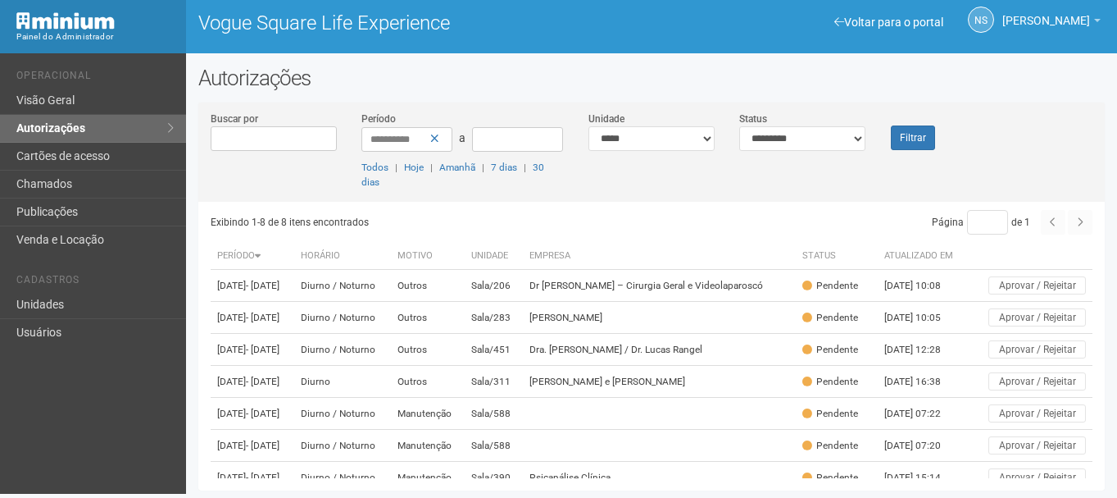
click at [496, 98] on div "**********" at bounding box center [651, 282] width 931 height 433
click at [105, 100] on link "Visão Geral" at bounding box center [93, 101] width 186 height 28
